Goal: Communication & Community: Answer question/provide support

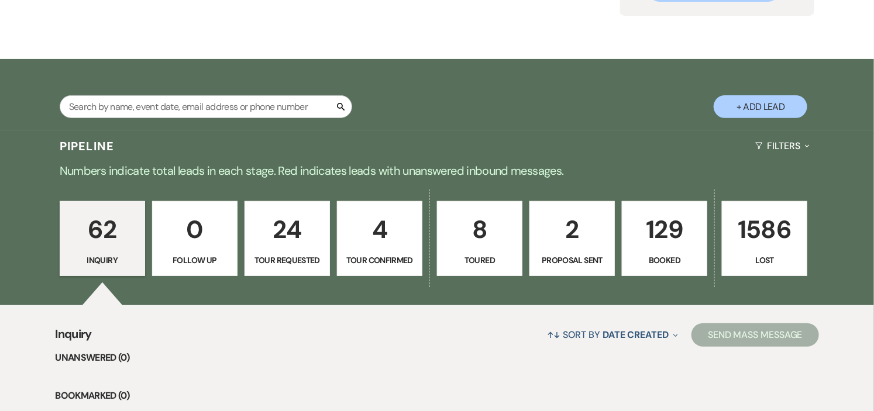
scroll to position [195, 0]
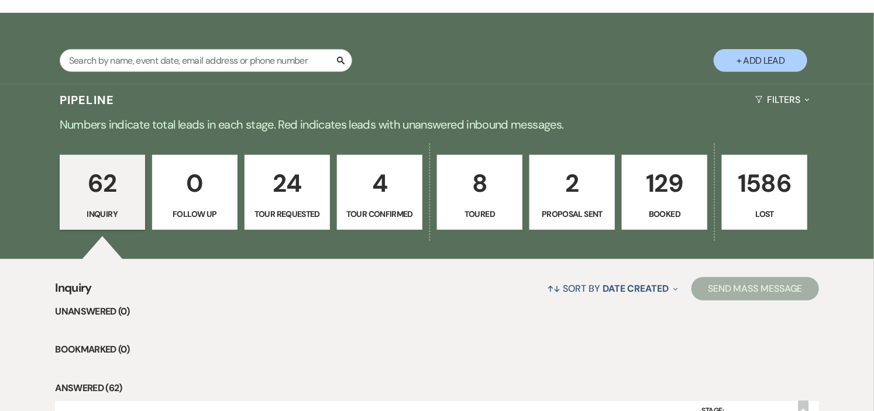
click at [463, 171] on p "8" at bounding box center [480, 183] width 70 height 39
select select "5"
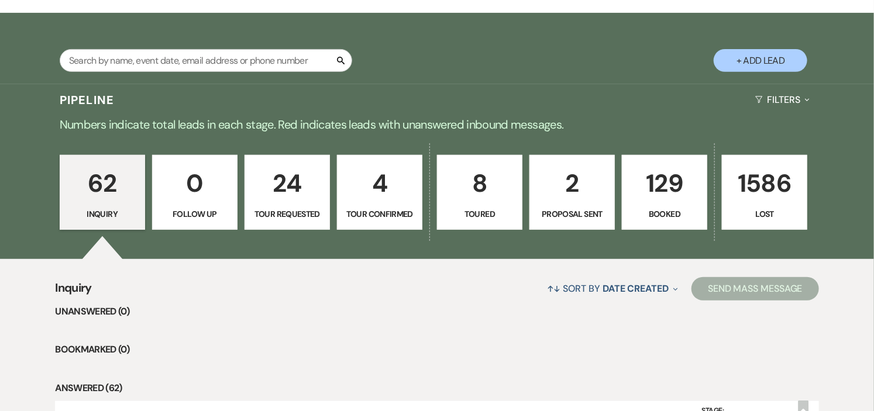
select select "5"
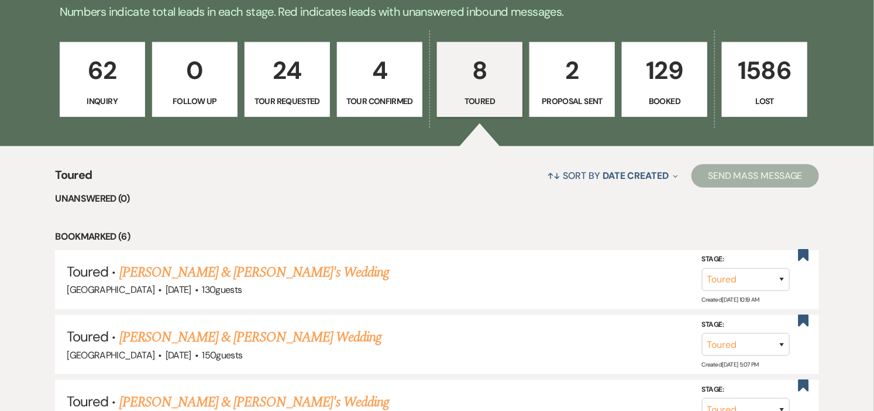
scroll to position [390, 0]
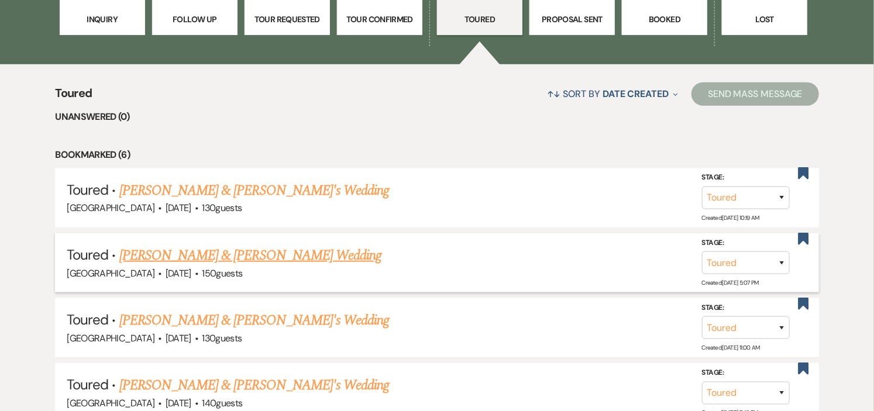
click at [326, 253] on link "Nick Lanchester & Hilary Kligerman's Wedding" at bounding box center [250, 255] width 262 height 21
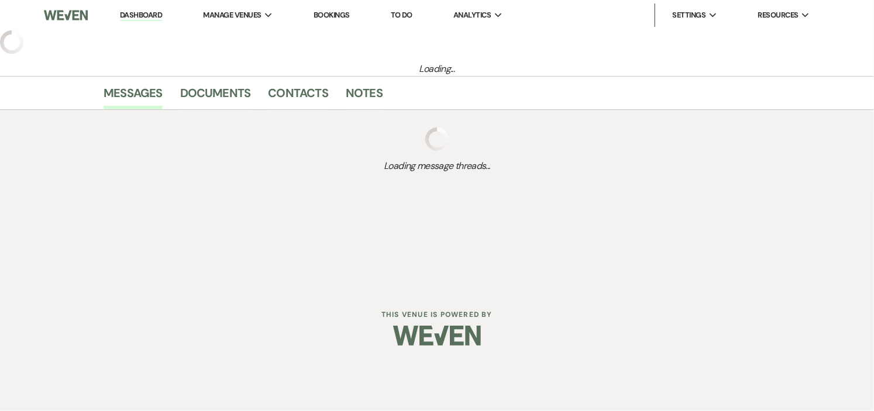
select select "5"
select select "1"
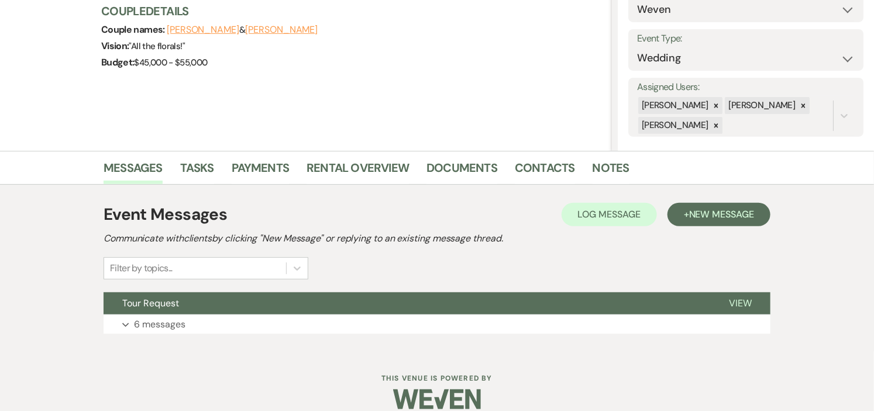
scroll to position [159, 0]
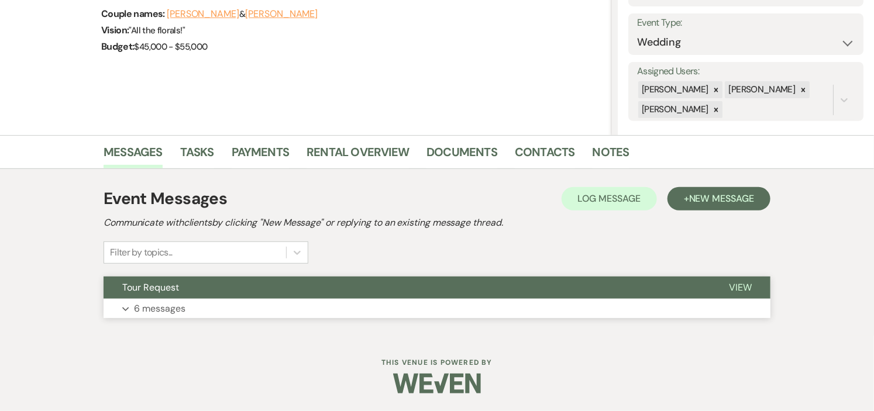
click at [326, 282] on button "Tour Request" at bounding box center [407, 288] width 607 height 22
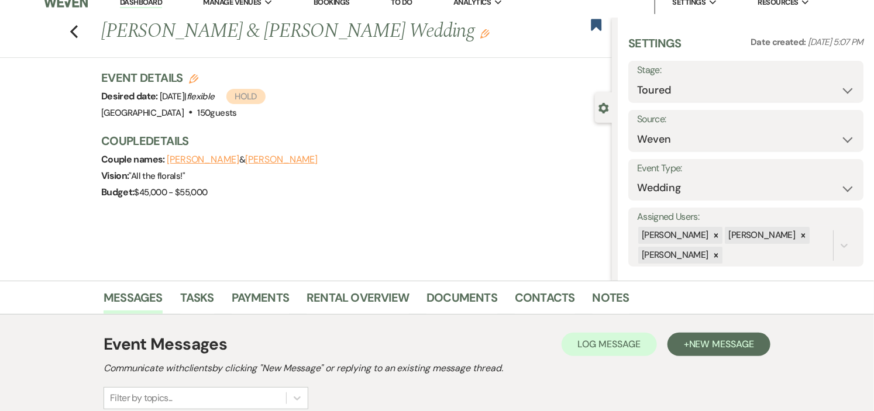
scroll to position [0, 0]
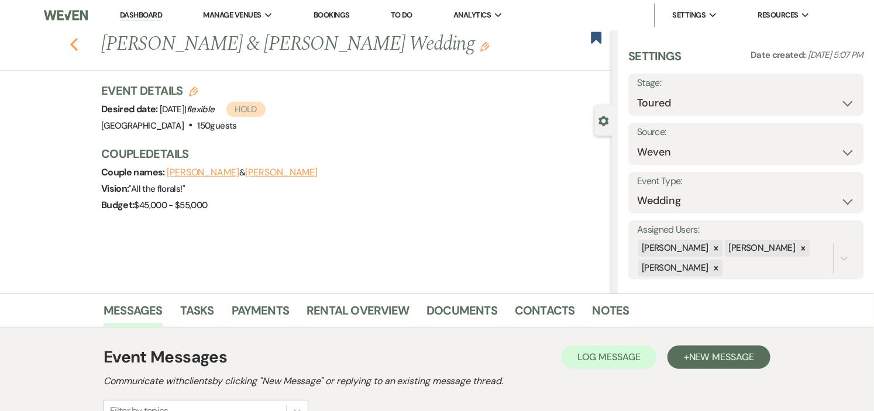
click at [78, 46] on icon "Previous" at bounding box center [74, 44] width 9 height 14
select select "5"
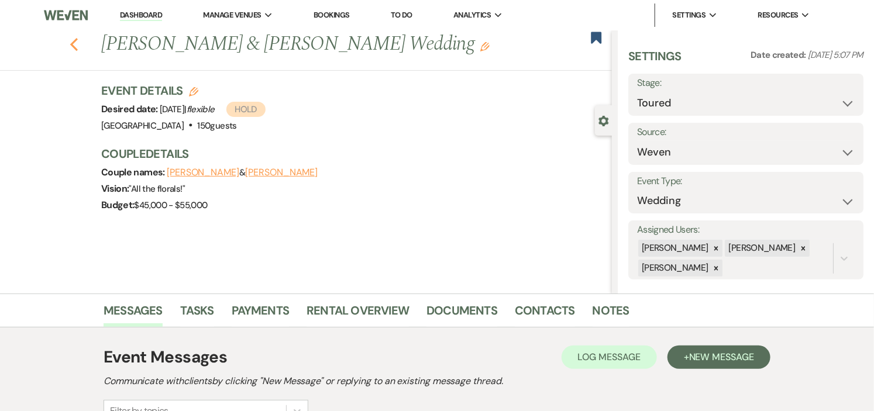
select select "5"
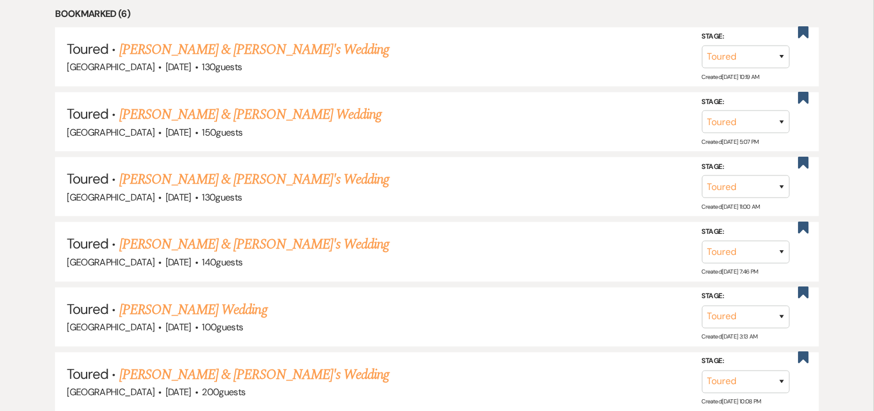
scroll to position [585, 0]
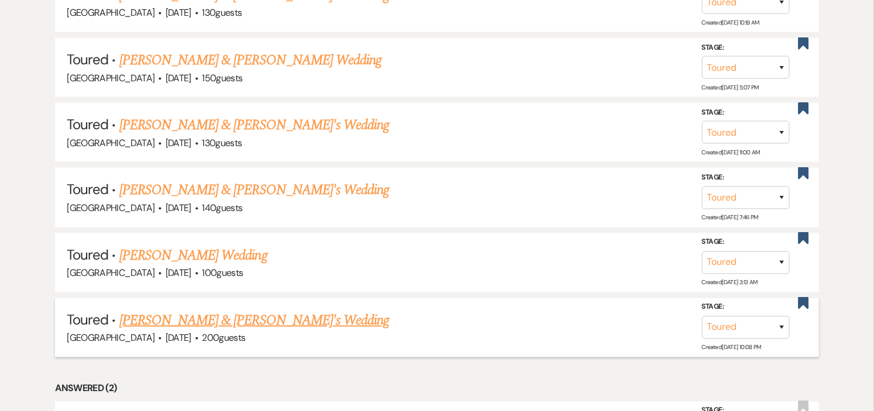
click at [242, 319] on link "Lucy Bowler & Fiance's Wedding" at bounding box center [254, 320] width 270 height 21
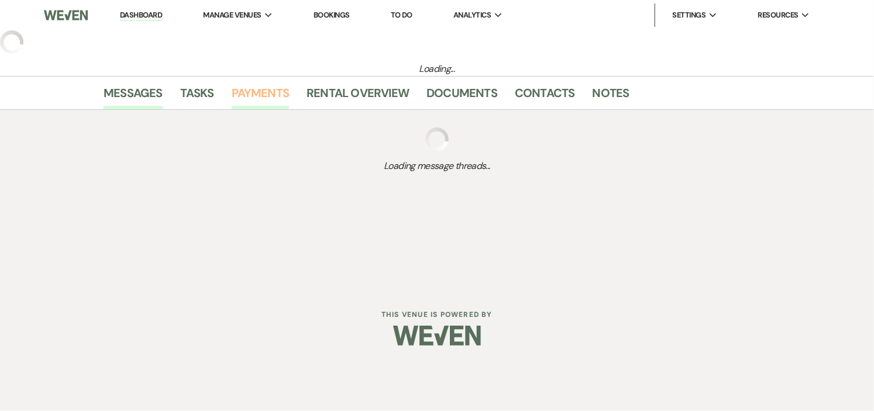
select select "5"
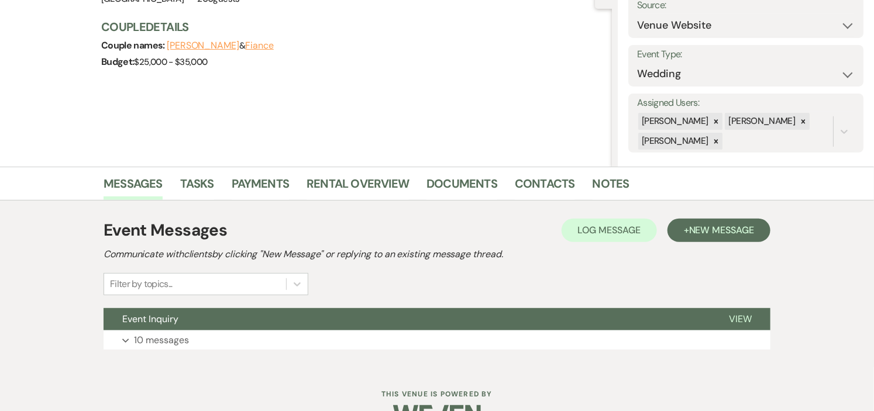
scroll to position [159, 0]
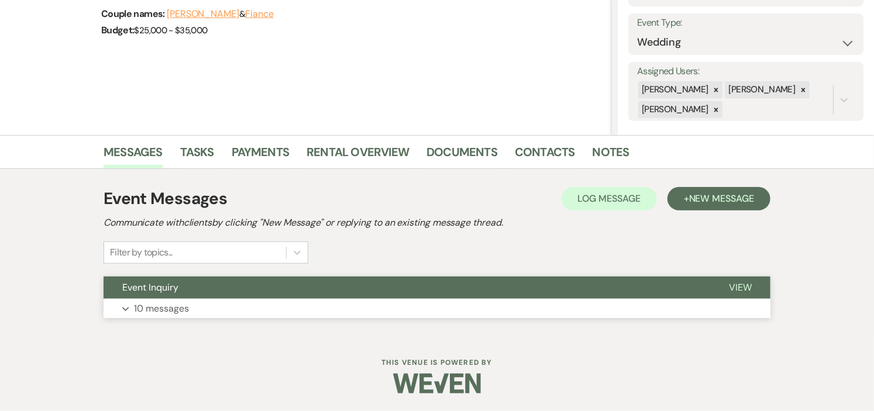
click at [328, 290] on button "Event Inquiry" at bounding box center [407, 288] width 607 height 22
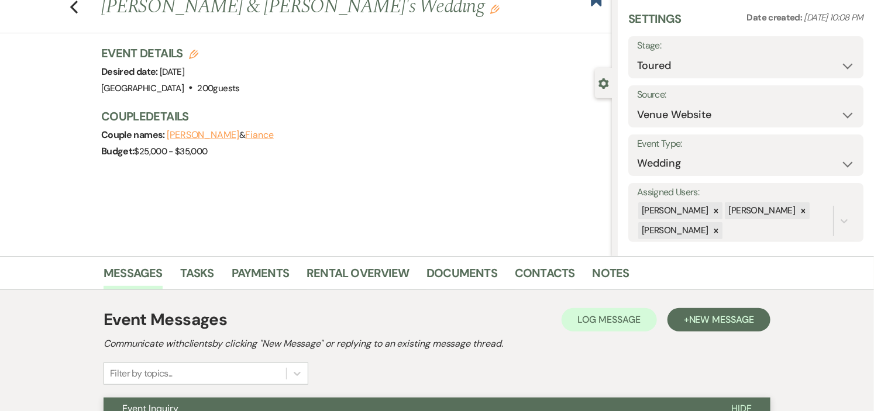
scroll to position [0, 0]
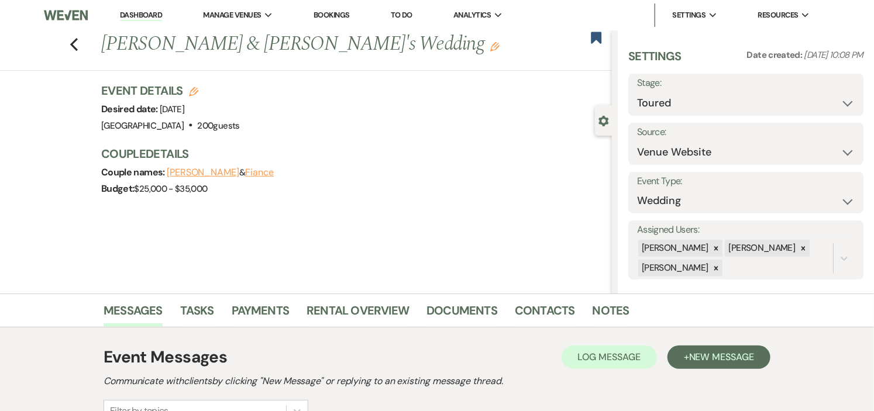
click at [135, 12] on link "Dashboard" at bounding box center [141, 15] width 42 height 11
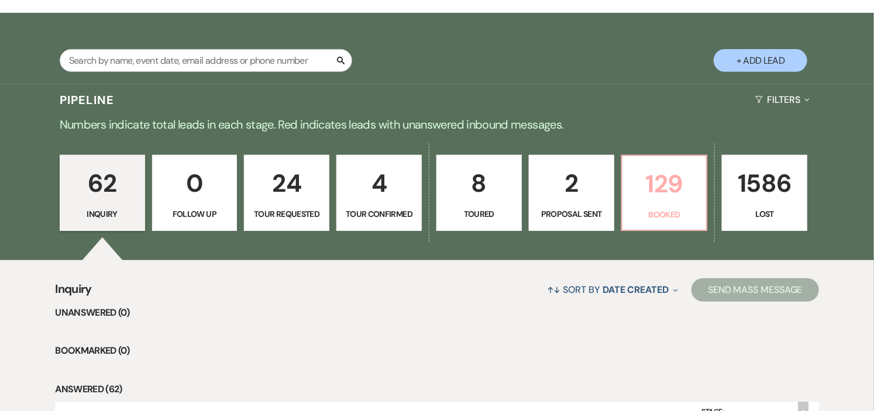
click at [652, 197] on p "129" at bounding box center [664, 183] width 70 height 39
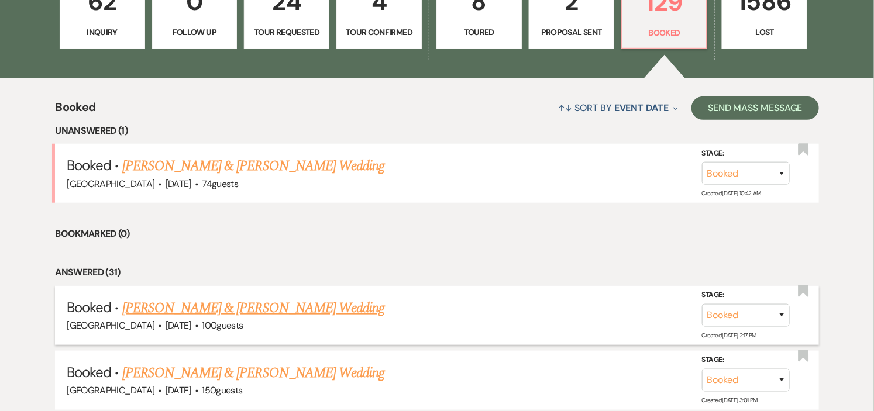
scroll to position [390, 0]
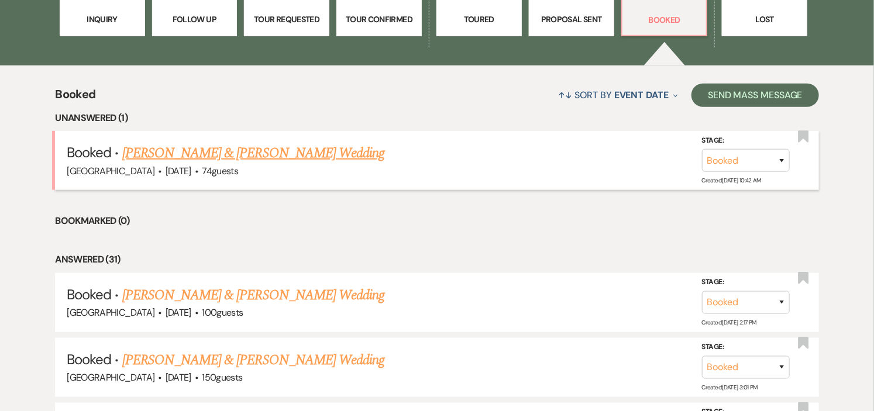
click at [260, 152] on link "Madison Jozefiak & George Penniman's Wedding" at bounding box center [253, 153] width 262 height 21
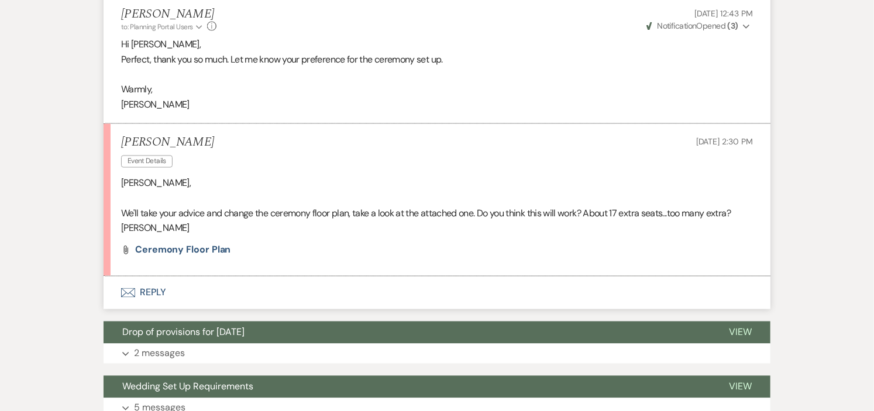
scroll to position [845, 0]
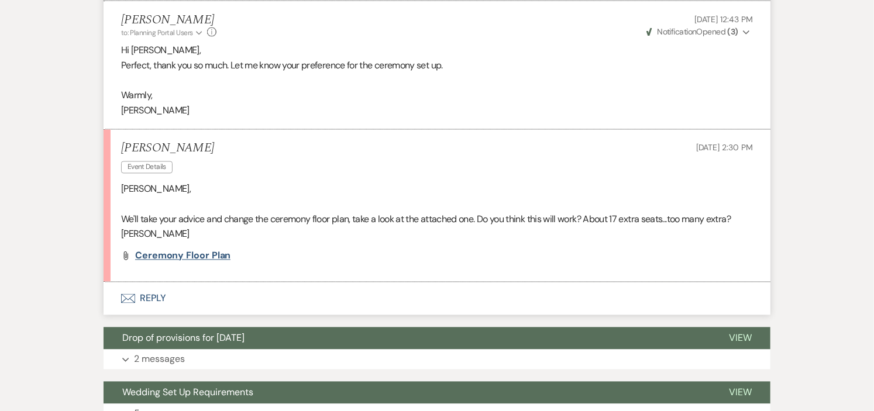
click at [179, 250] on span "ceremony floor plan" at bounding box center [182, 256] width 95 height 12
click at [159, 283] on button "Envelope Reply" at bounding box center [437, 299] width 667 height 33
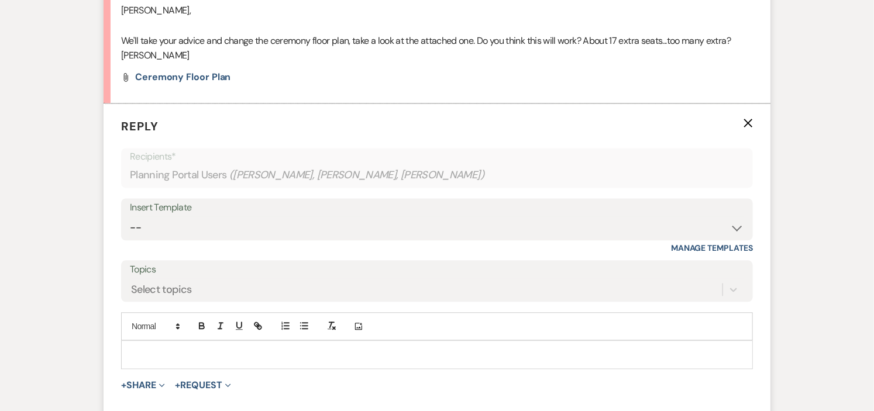
scroll to position [1027, 0]
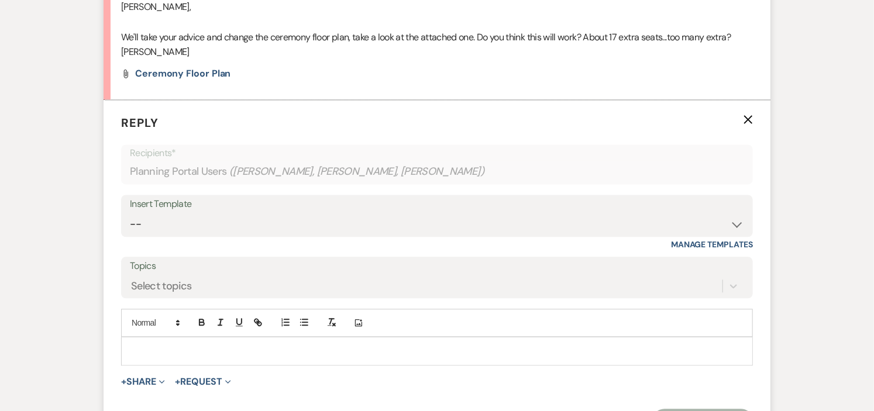
click at [257, 345] on p at bounding box center [436, 351] width 613 height 13
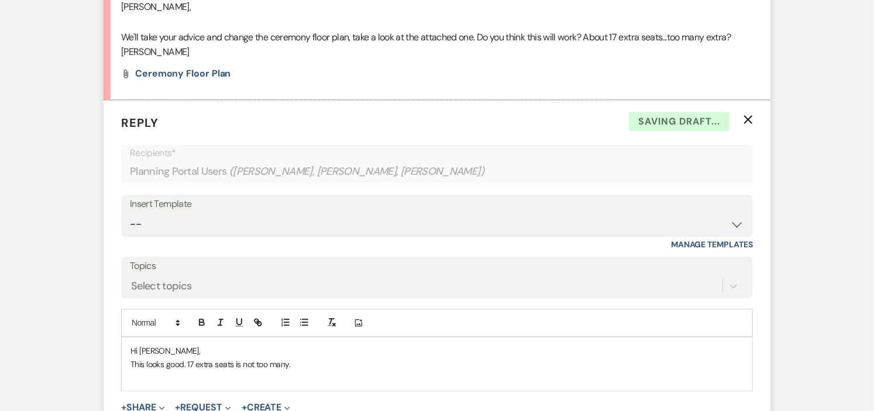
click at [130, 349] on div "Hi Lee, This looks good. 17 extra seats is not too many." at bounding box center [437, 364] width 631 height 53
click at [353, 358] on p "Perfect, this looks good. 17 extra seats is not too many." at bounding box center [436, 364] width 613 height 13
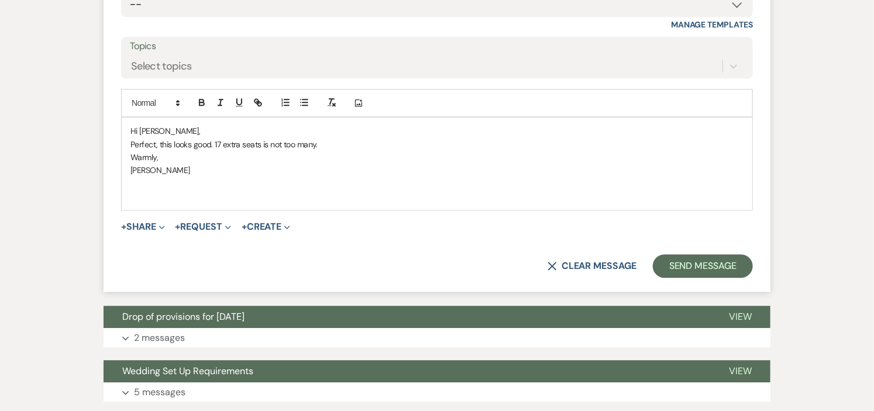
scroll to position [1288, 0]
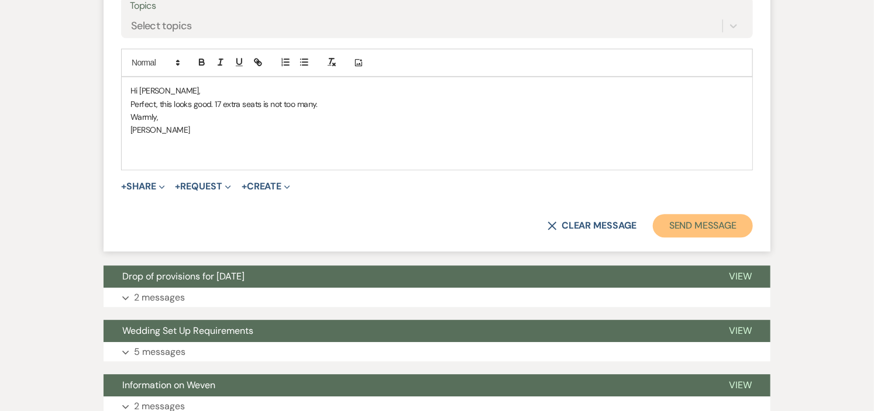
click at [669, 214] on button "Send Message" at bounding box center [703, 225] width 100 height 23
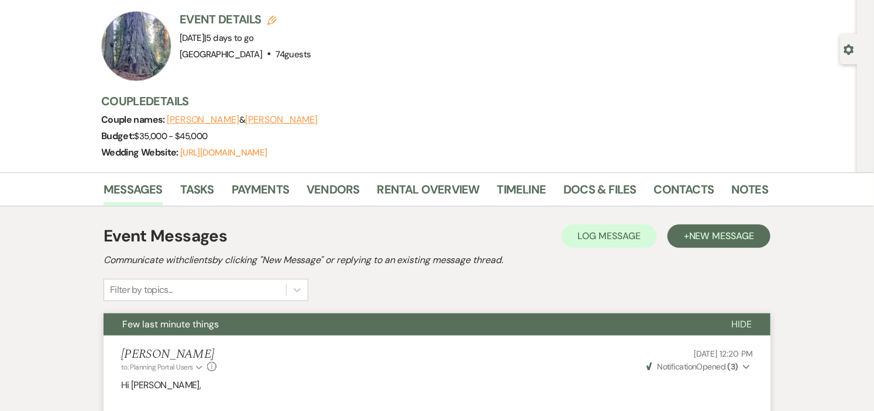
scroll to position [0, 0]
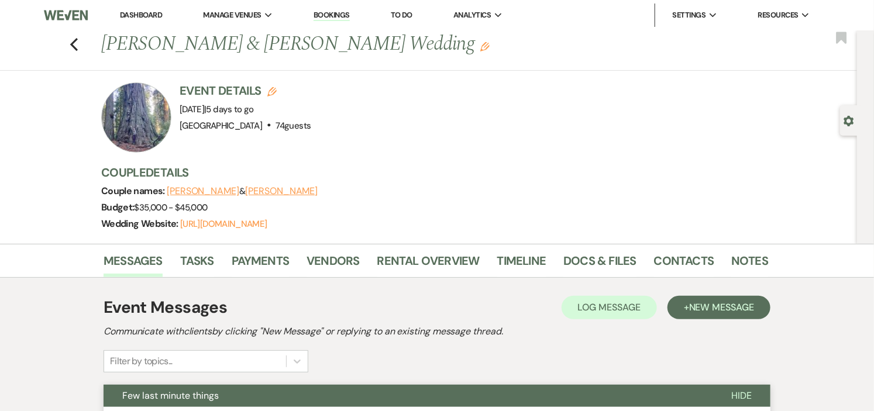
click at [142, 12] on link "Dashboard" at bounding box center [141, 15] width 42 height 10
